Goal: Check status: Check status

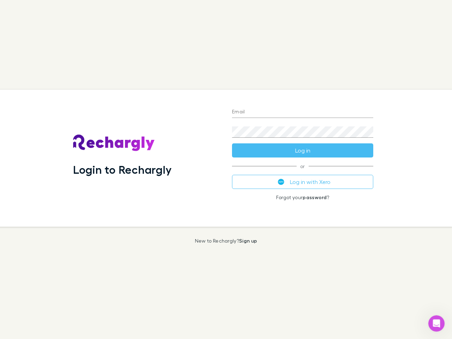
click at [226, 170] on div "Login to Rechargly" at bounding box center [147, 158] width 159 height 137
click at [303, 112] on input "Email" at bounding box center [302, 112] width 141 height 11
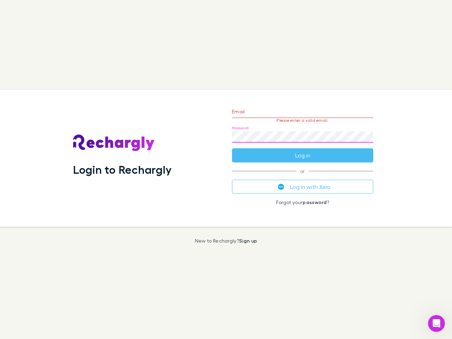
click at [303, 151] on form "Email Please enter a valid email. Password Log in" at bounding box center [302, 132] width 141 height 62
click at [303, 182] on div "Email Please enter a valid email. Password Log in or Log in with Xero Forgot yo…" at bounding box center [303, 158] width 153 height 137
